Goal: Find contact information: Find contact information

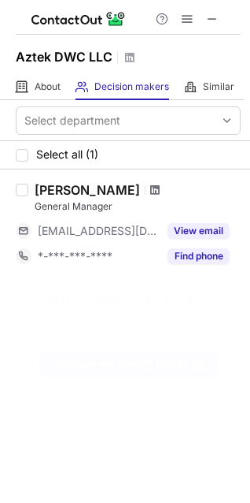
click at [150, 192] on span at bounding box center [154, 190] width 9 height 13
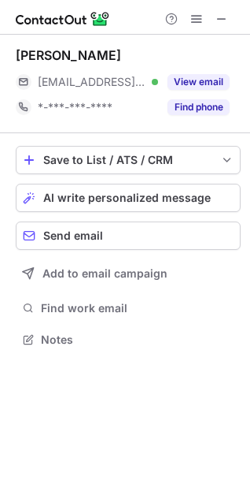
scroll to position [328, 250]
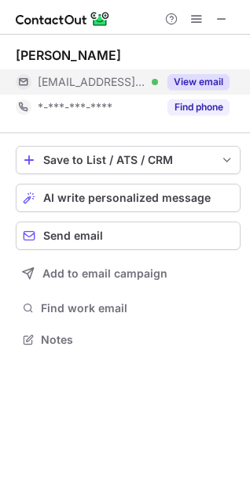
click at [187, 80] on button "View email" at bounding box center [199, 82] width 62 height 16
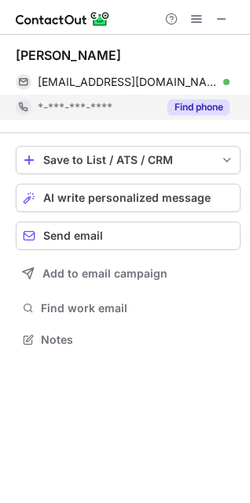
click at [202, 106] on button "Find phone" at bounding box center [199, 107] width 62 height 16
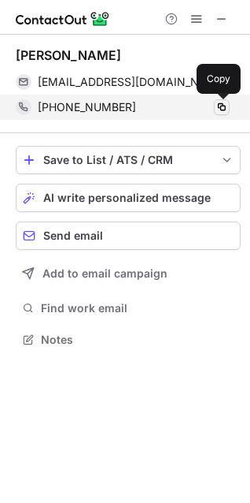
click at [221, 104] on span at bounding box center [222, 107] width 13 height 13
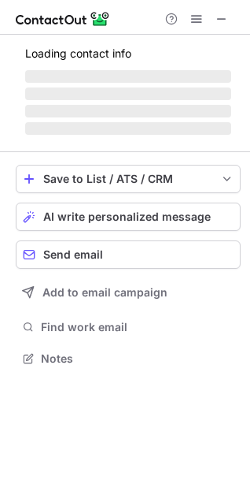
scroll to position [357, 250]
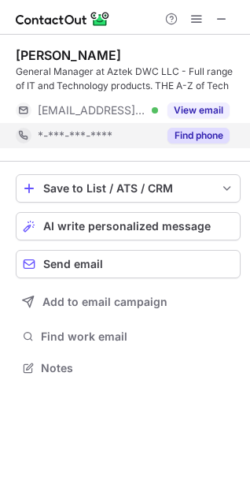
click at [201, 130] on button "Find phone" at bounding box center [199, 136] width 62 height 16
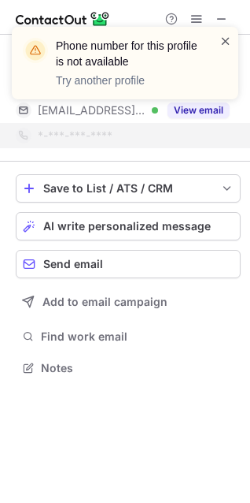
click at [224, 44] on span at bounding box center [226, 41] width 13 height 16
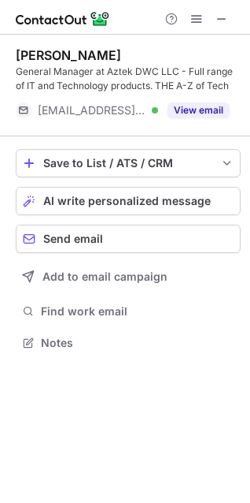
scroll to position [332, 250]
click at [198, 106] on div "Phone number for this profile is not available Try another profile" at bounding box center [125, 69] width 252 height 117
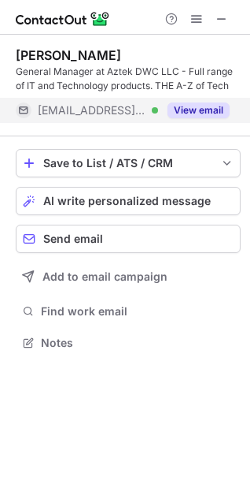
click at [185, 109] on button "View email" at bounding box center [199, 110] width 62 height 16
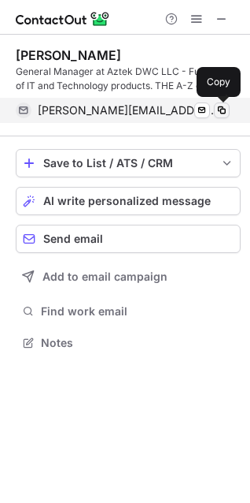
click at [220, 106] on span at bounding box center [222, 110] width 13 height 13
